Goal: Information Seeking & Learning: Learn about a topic

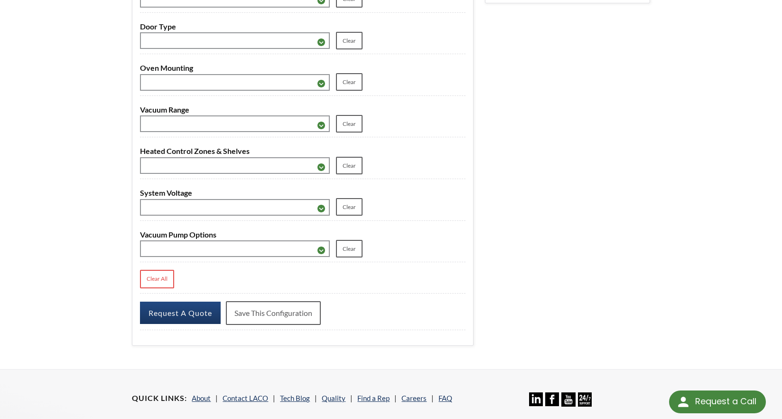
scroll to position [380, 0]
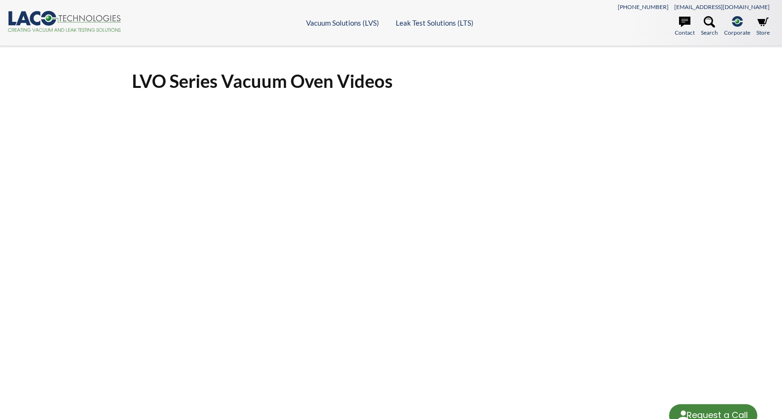
select select "Language Translate Widget"
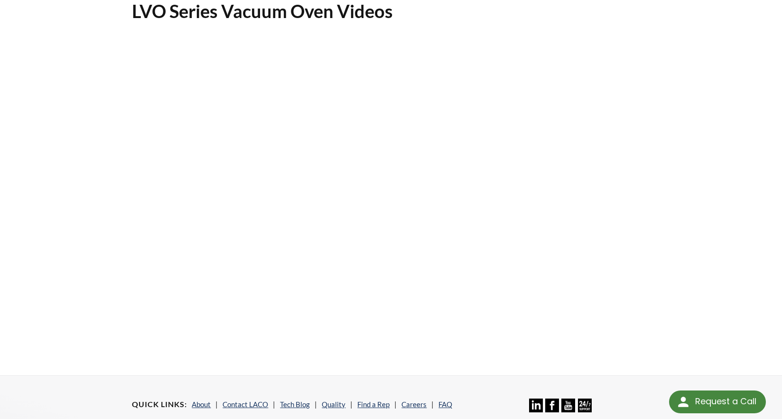
scroll to position [47, 0]
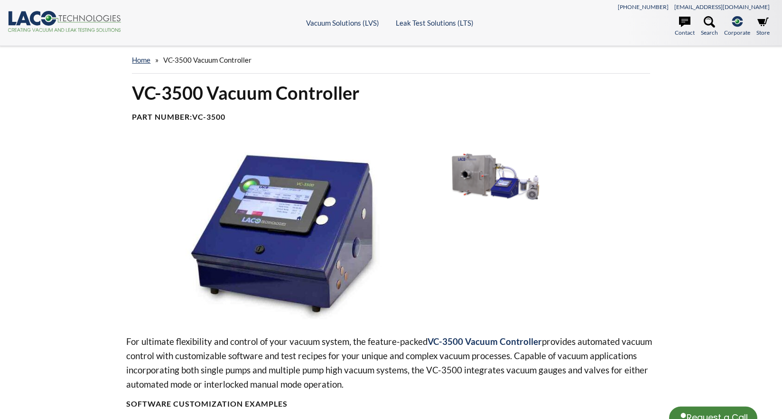
select select "Language Translate Widget"
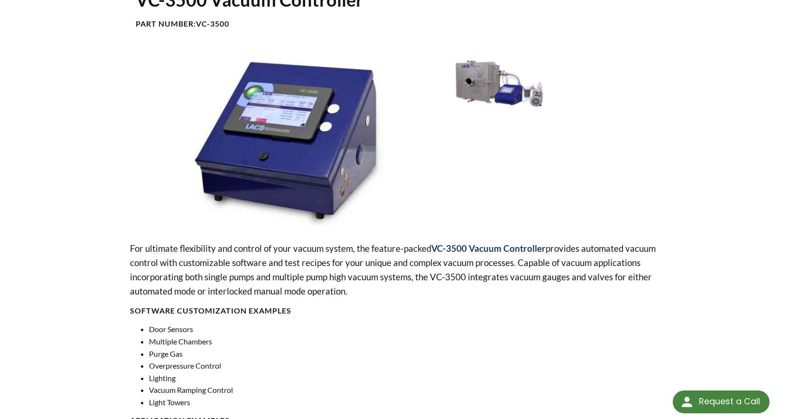
scroll to position [142, 0]
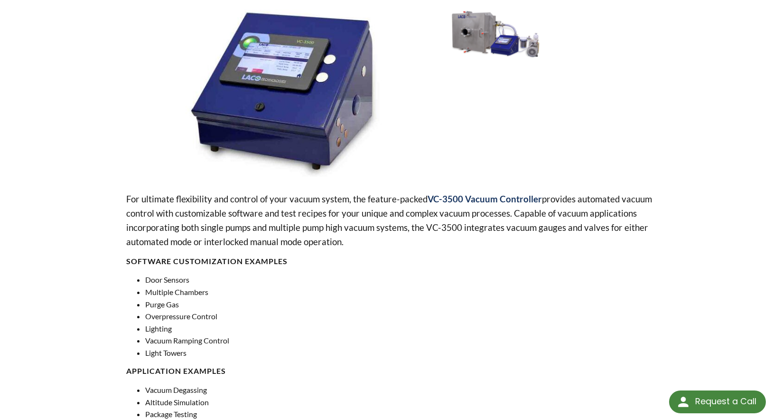
click at [290, 109] on img at bounding box center [281, 89] width 310 height 174
